Goal: Task Accomplishment & Management: Use online tool/utility

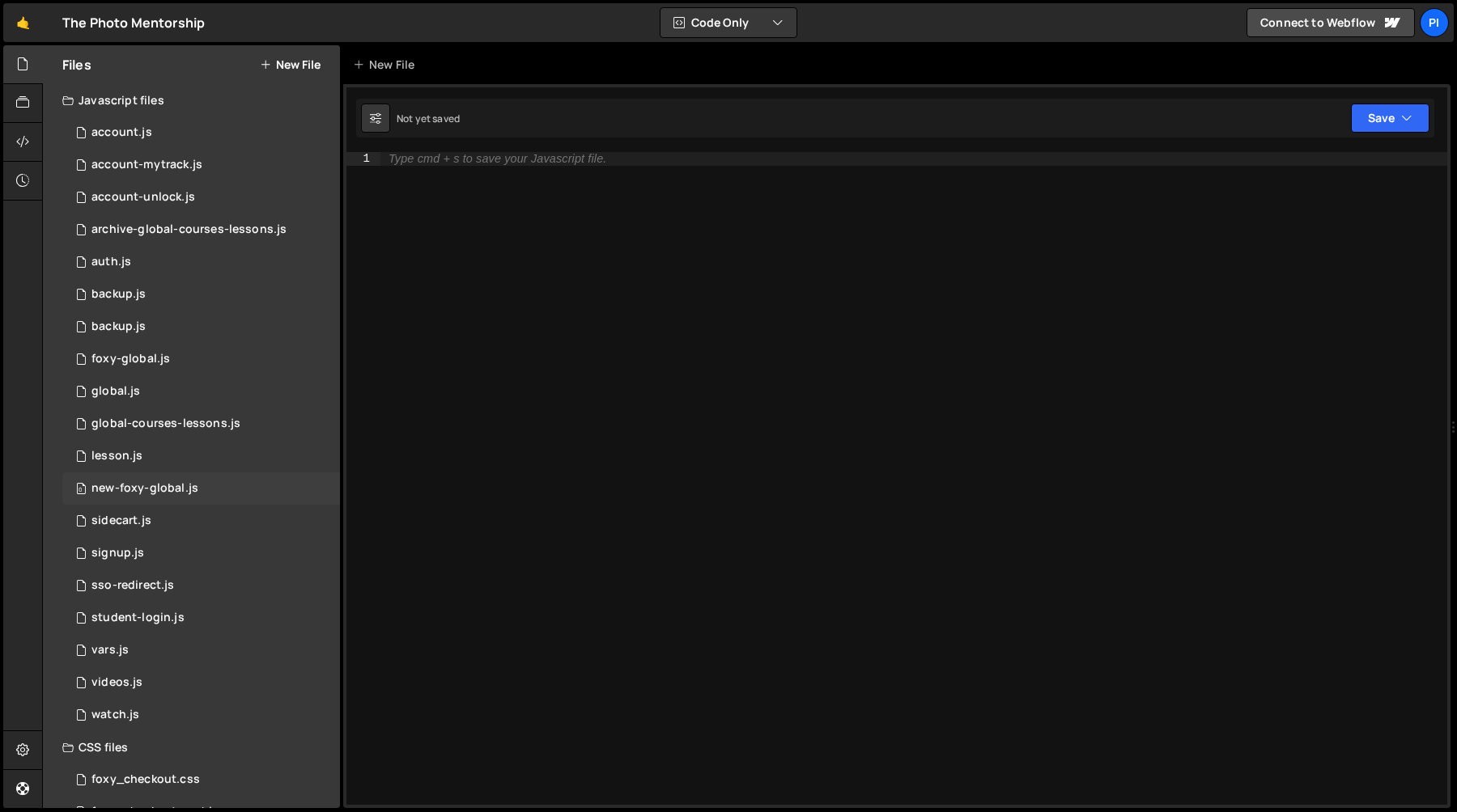
scroll to position [28, 0]
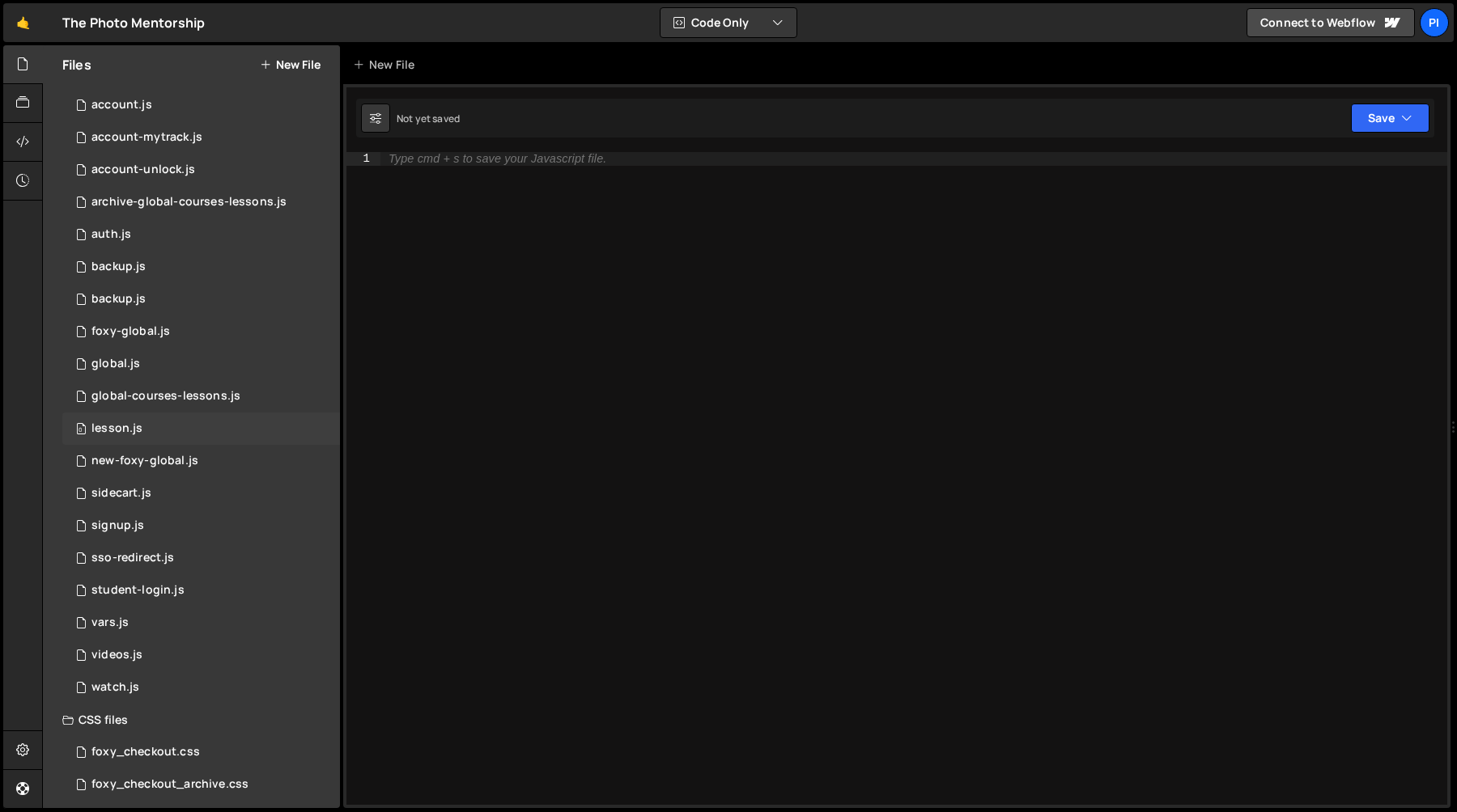
click at [198, 432] on div "0 lesson.js 0" at bounding box center [201, 428] width 278 height 32
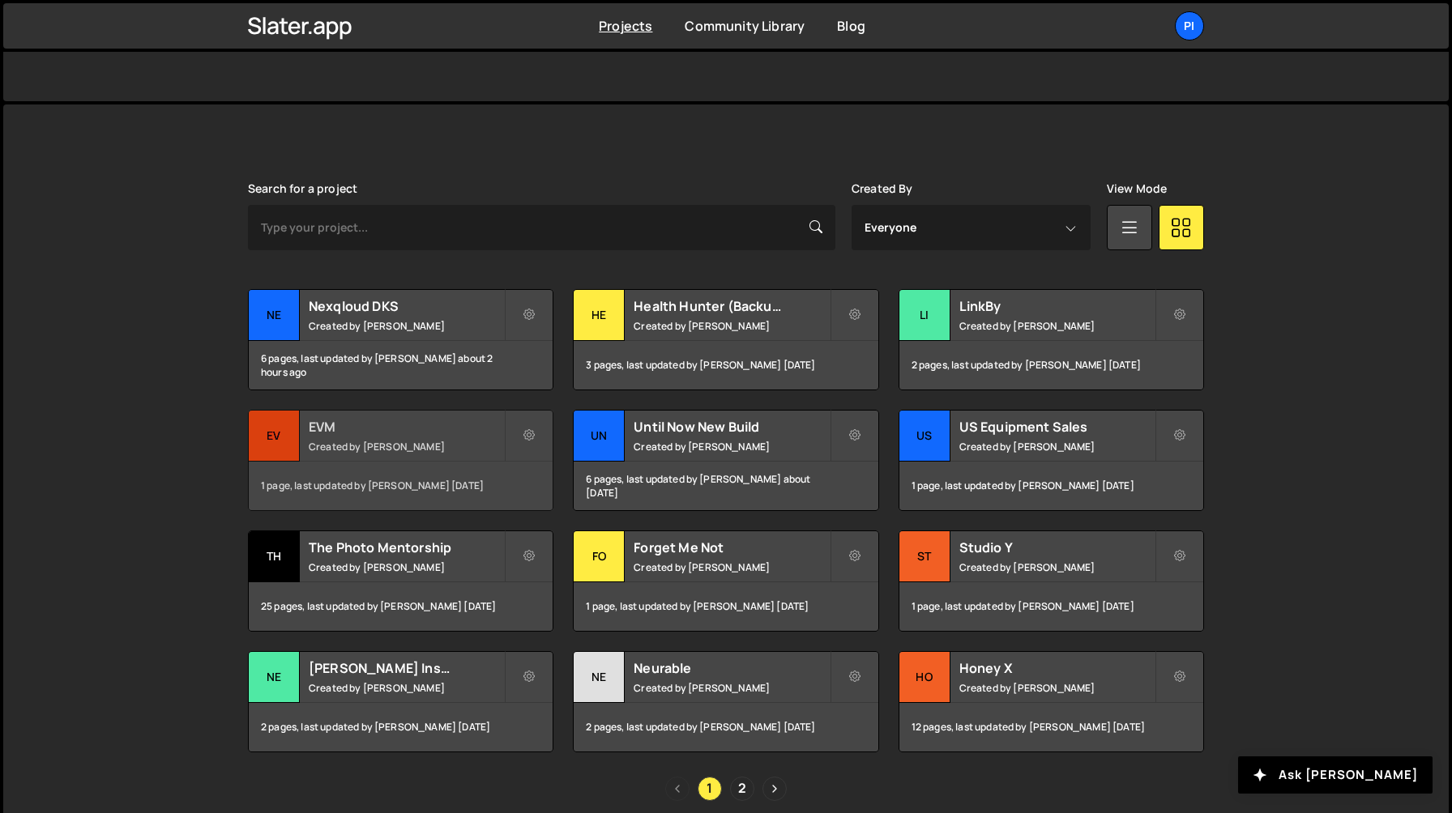
scroll to position [431, 0]
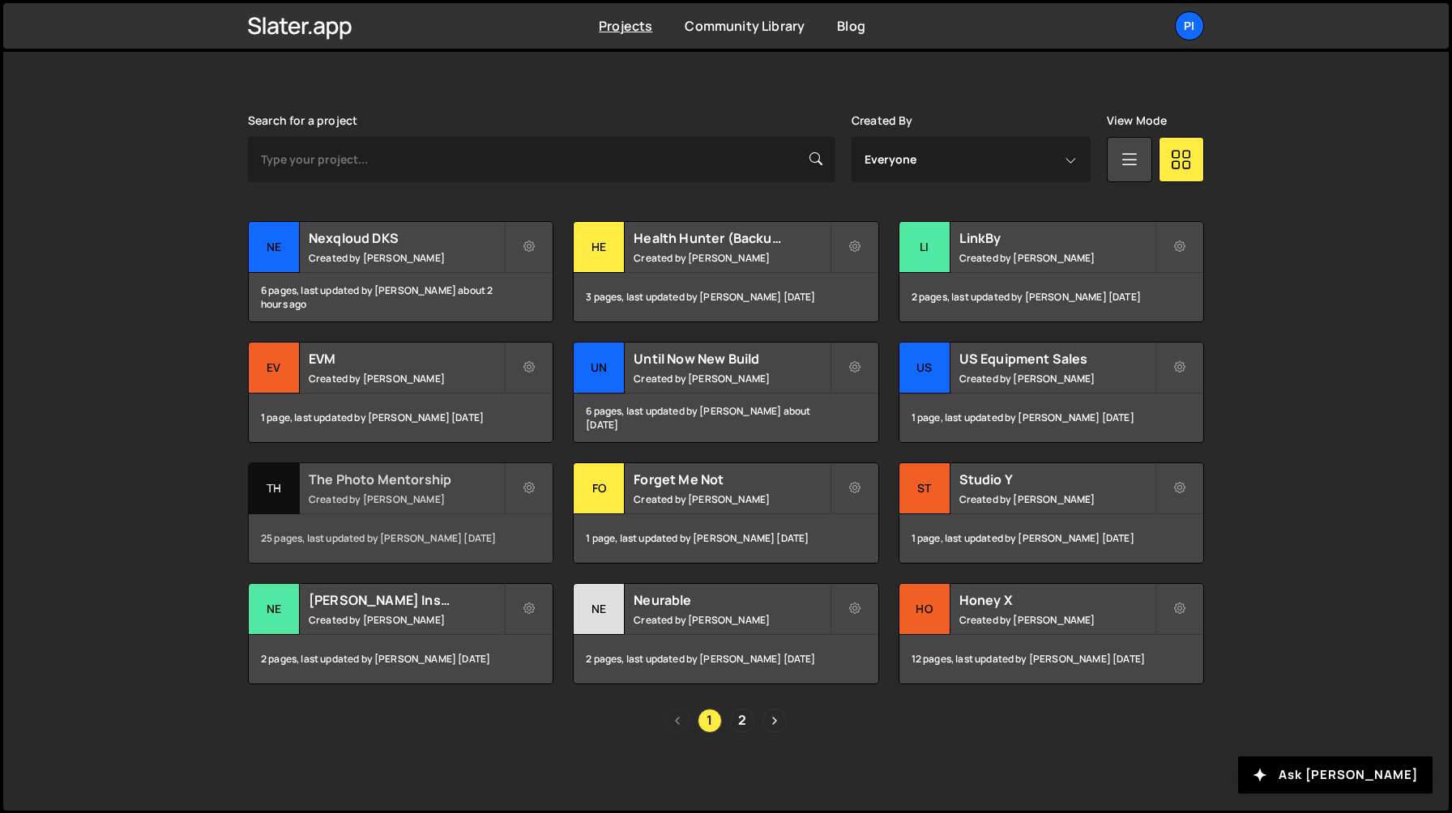
click at [386, 495] on small "Created by [PERSON_NAME]" at bounding box center [406, 500] width 195 height 14
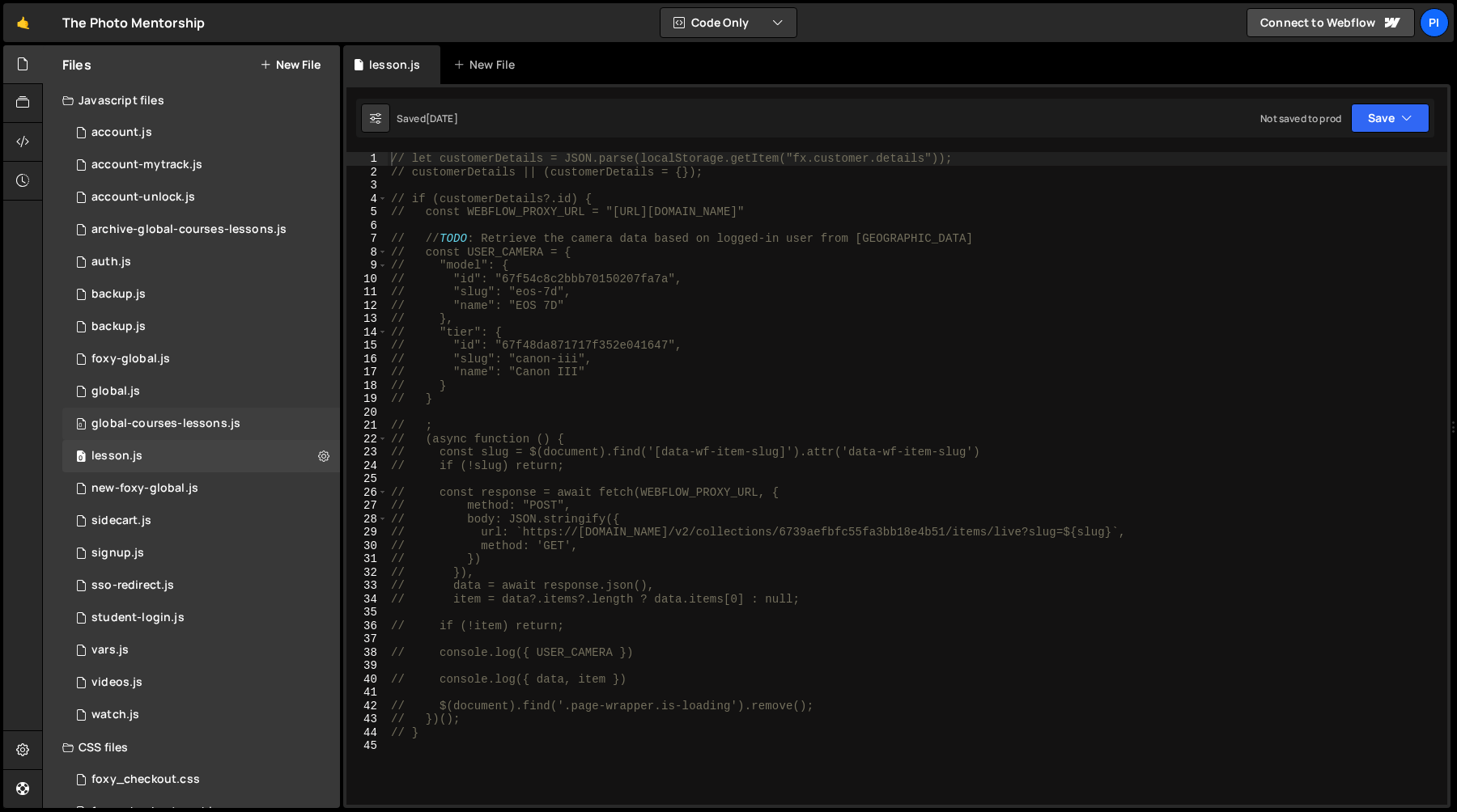
click at [199, 429] on div "global-courses-lessons.js" at bounding box center [166, 423] width 149 height 15
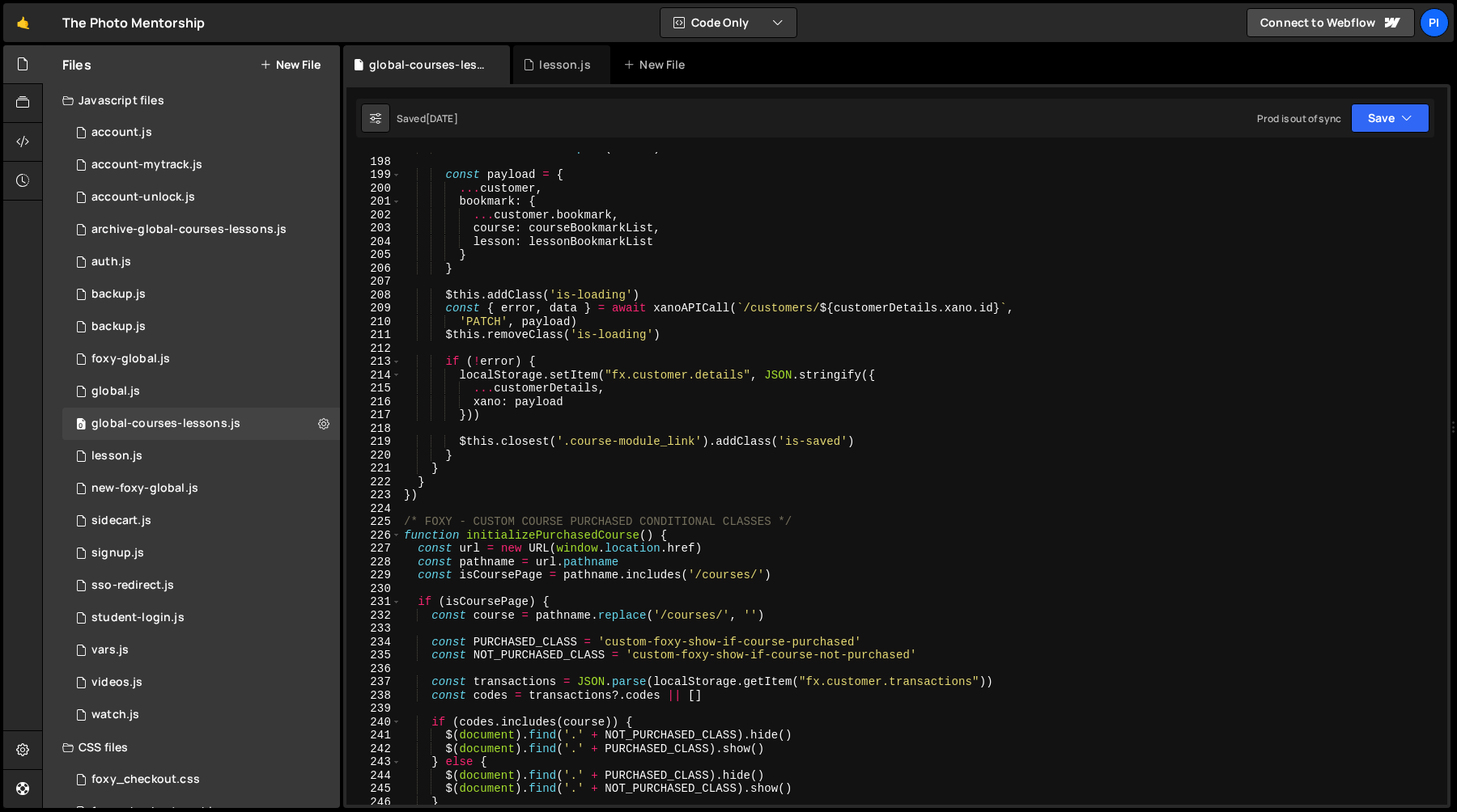
scroll to position [3296, 0]
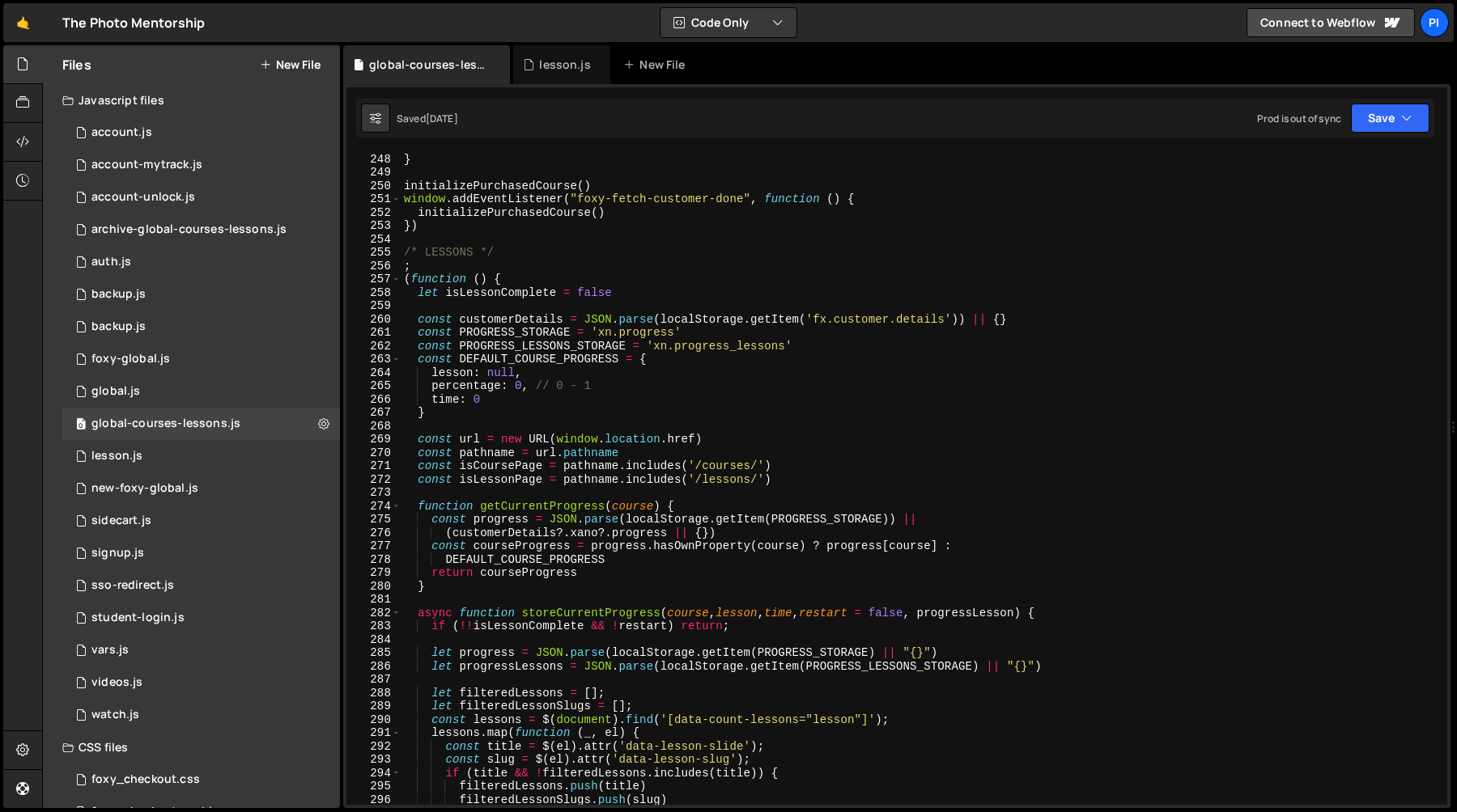
type textarea ";"
click at [663, 262] on div "} } initializePurchasedCourse ( ) window . addEventListener ( "foxy-fetch-custo…" at bounding box center [920, 478] width 1040 height 679
